Goal: Task Accomplishment & Management: Manage account settings

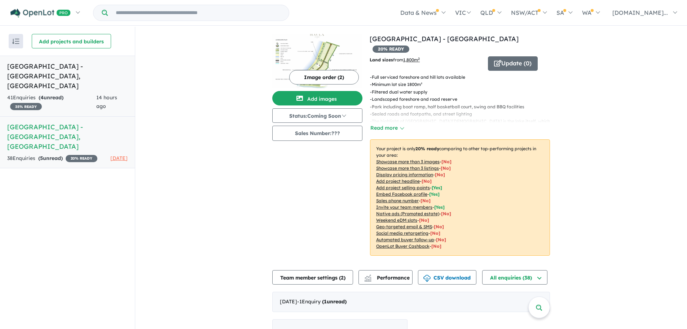
click at [66, 93] on div "41 Enquir ies ( 4 unread) 35 % READY" at bounding box center [51, 101] width 89 height 17
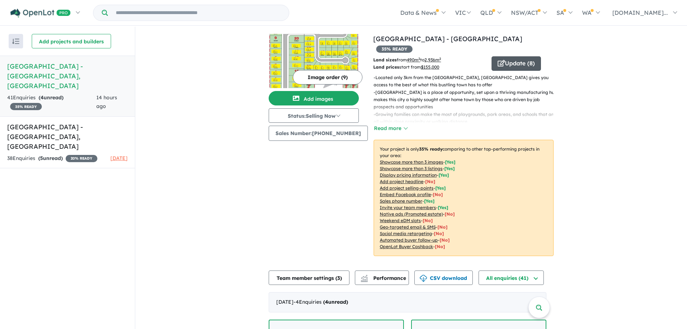
click at [515, 56] on button "Update ( 8 )" at bounding box center [516, 63] width 49 height 14
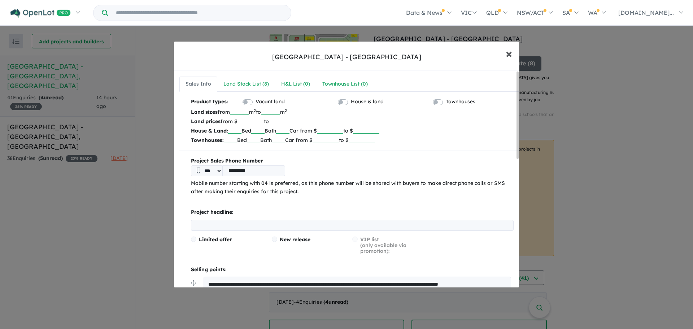
click at [508, 56] on span "×" at bounding box center [508, 53] width 6 height 16
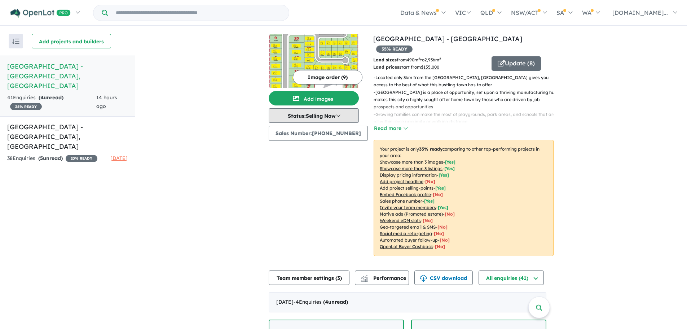
click at [340, 116] on button "Status: Selling Now" at bounding box center [314, 115] width 90 height 14
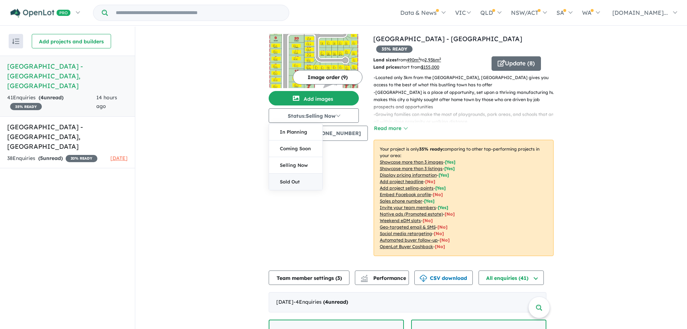
click at [303, 181] on button "Sold Out" at bounding box center [295, 181] width 53 height 16
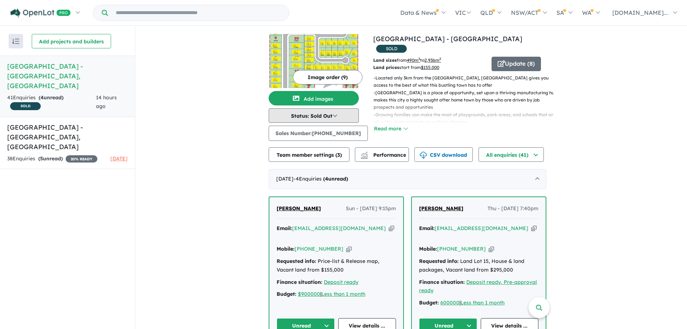
click at [337, 116] on button "Status: Sold Out" at bounding box center [314, 115] width 90 height 14
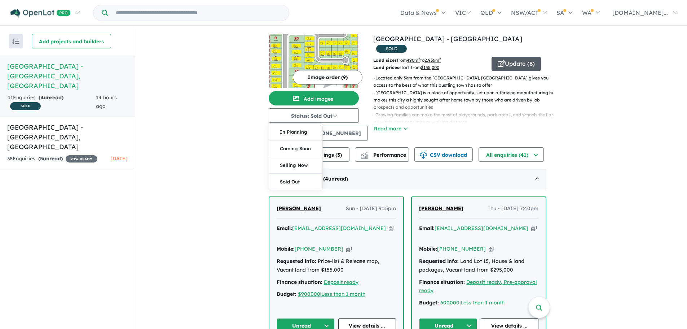
click at [516, 57] on button "Update ( 8 )" at bounding box center [516, 64] width 49 height 14
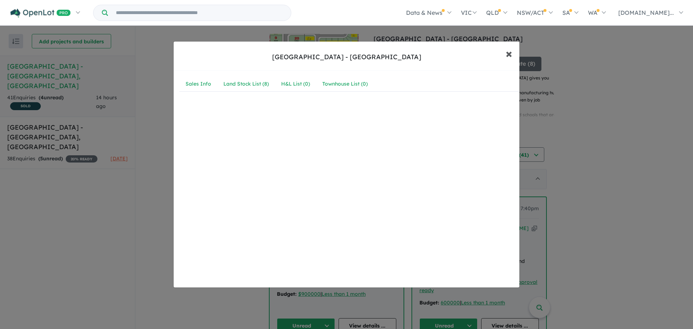
click at [509, 54] on span "×" at bounding box center [508, 53] width 6 height 16
